Goal: Transaction & Acquisition: Obtain resource

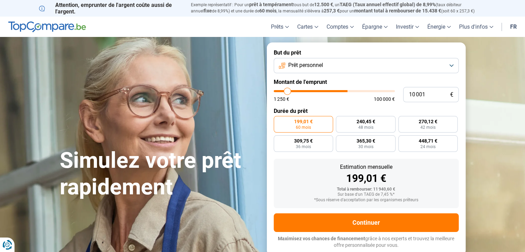
type input "61 250"
type input "61250"
click at [346, 90] on input "range" at bounding box center [334, 91] width 121 height 2
radio input "false"
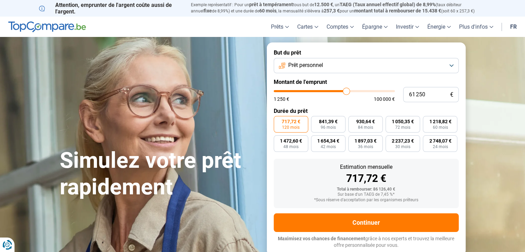
type input "71 000"
type input "71000"
click at [358, 90] on input "range" at bounding box center [334, 91] width 121 height 2
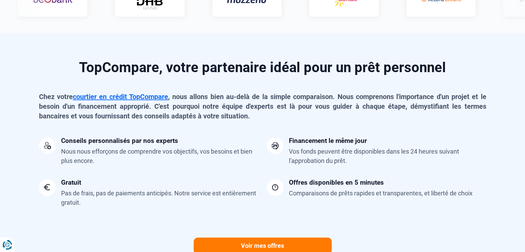
scroll to position [393, 0]
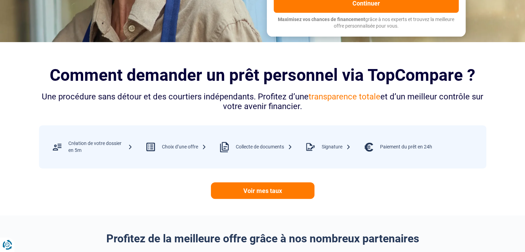
scroll to position [220, 0]
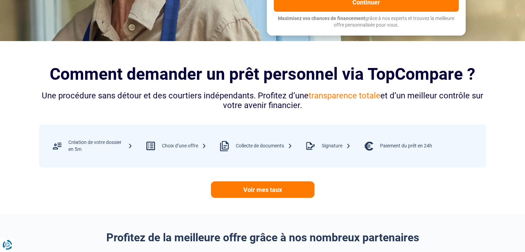
click at [85, 144] on div "Création de votre dossier en 5m" at bounding box center [100, 145] width 64 height 13
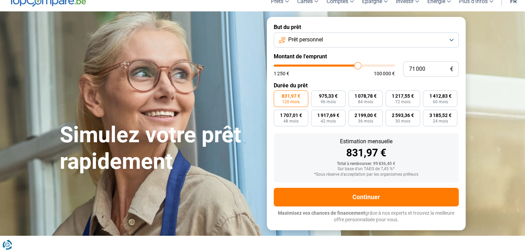
scroll to position [0, 0]
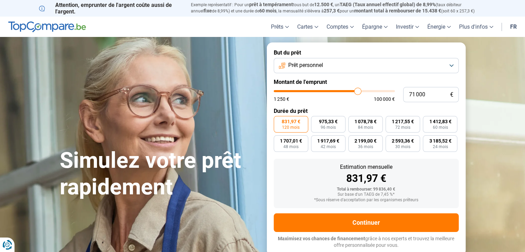
click at [429, 69] on button "Prêt personnel" at bounding box center [366, 65] width 185 height 15
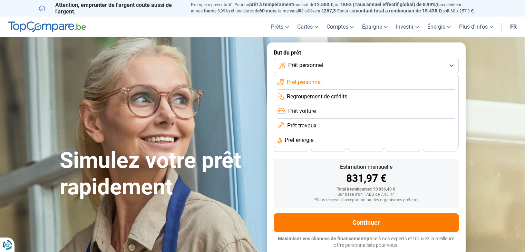
click at [316, 112] on li "Prêt voiture" at bounding box center [366, 111] width 177 height 14
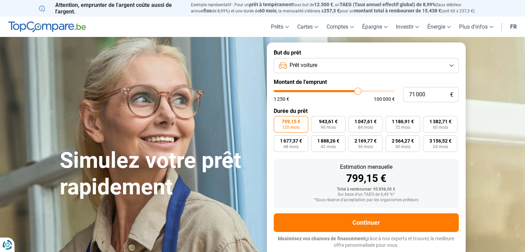
scroll to position [220, 0]
